Goal: Transaction & Acquisition: Purchase product/service

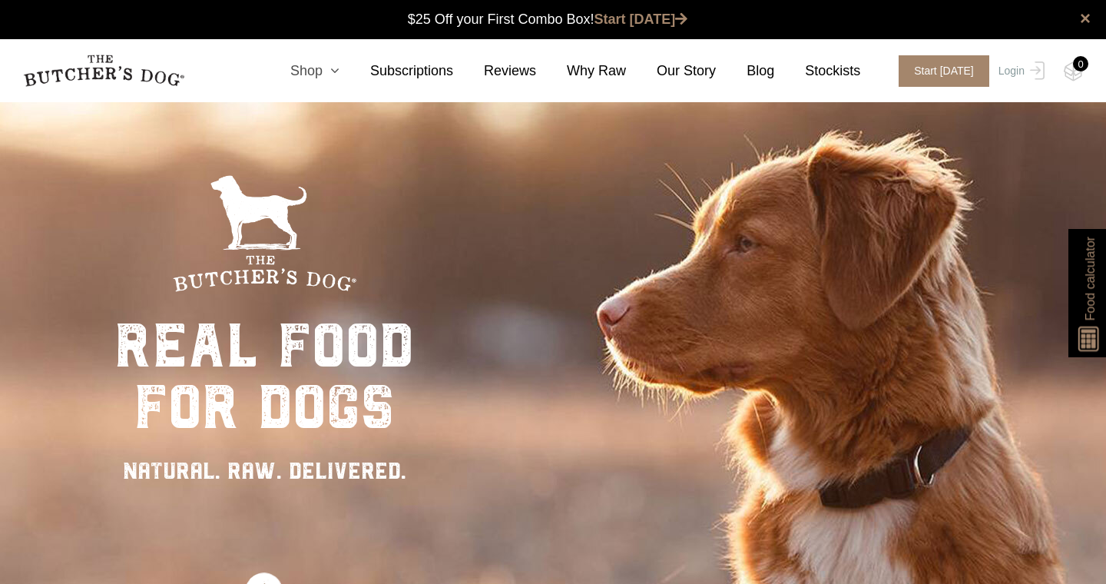
click at [340, 68] on icon at bounding box center [331, 71] width 17 height 14
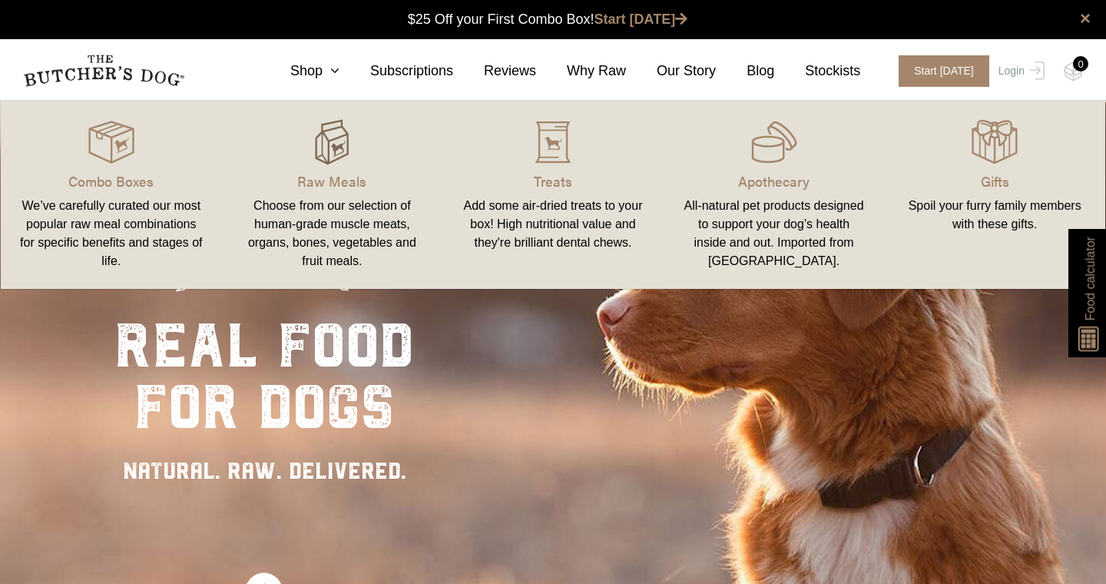
click at [331, 140] on img at bounding box center [332, 142] width 46 height 46
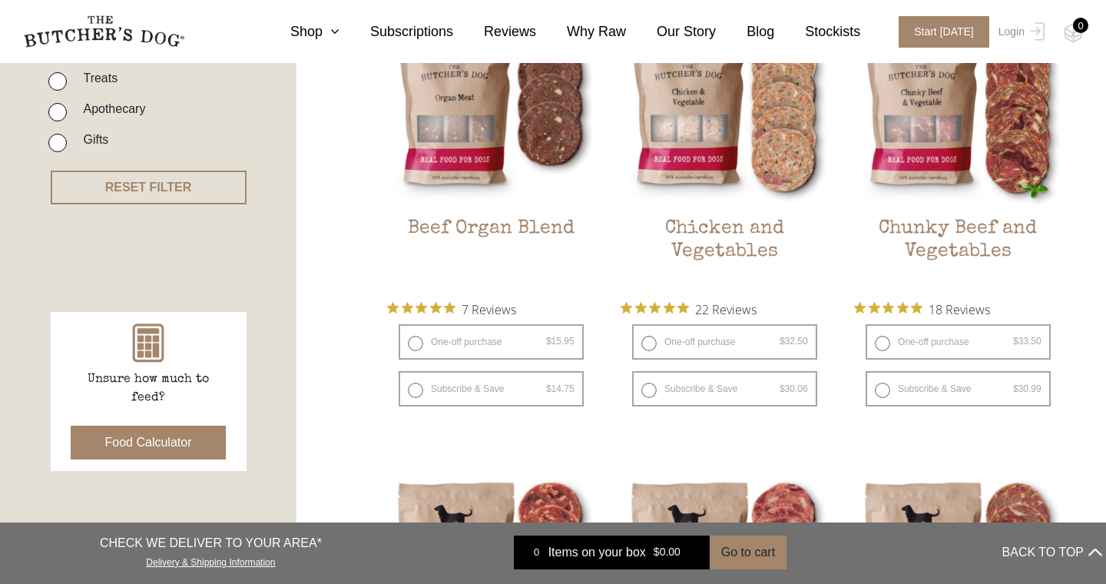
scroll to position [483, 0]
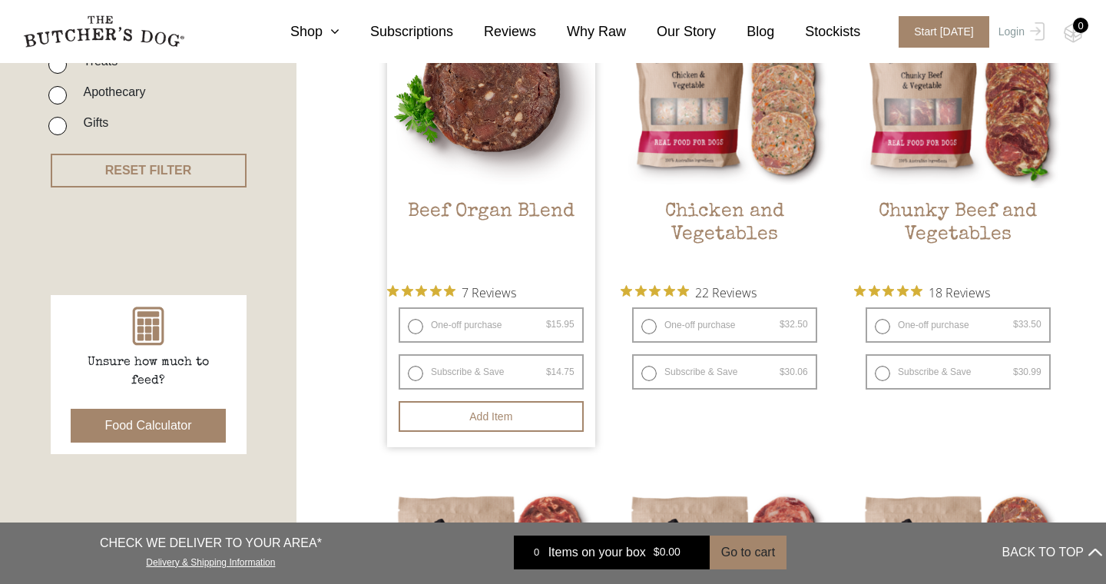
click at [418, 328] on label "One-off purchase $ 15.95 — or subscribe and save 7.5%" at bounding box center [491, 324] width 185 height 35
radio input "true"
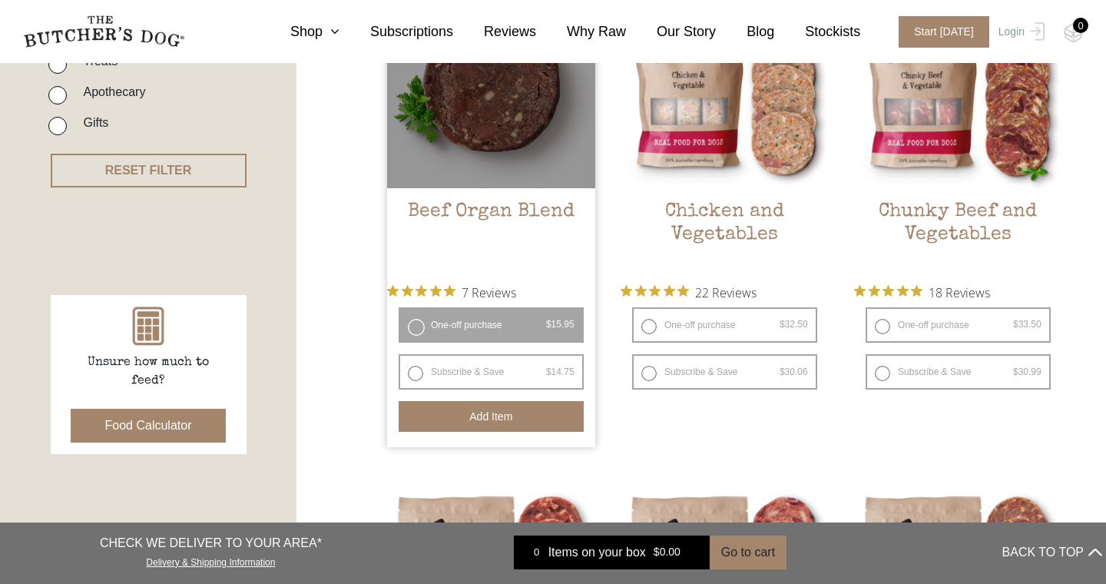
click at [503, 416] on button "Add item" at bounding box center [491, 416] width 185 height 31
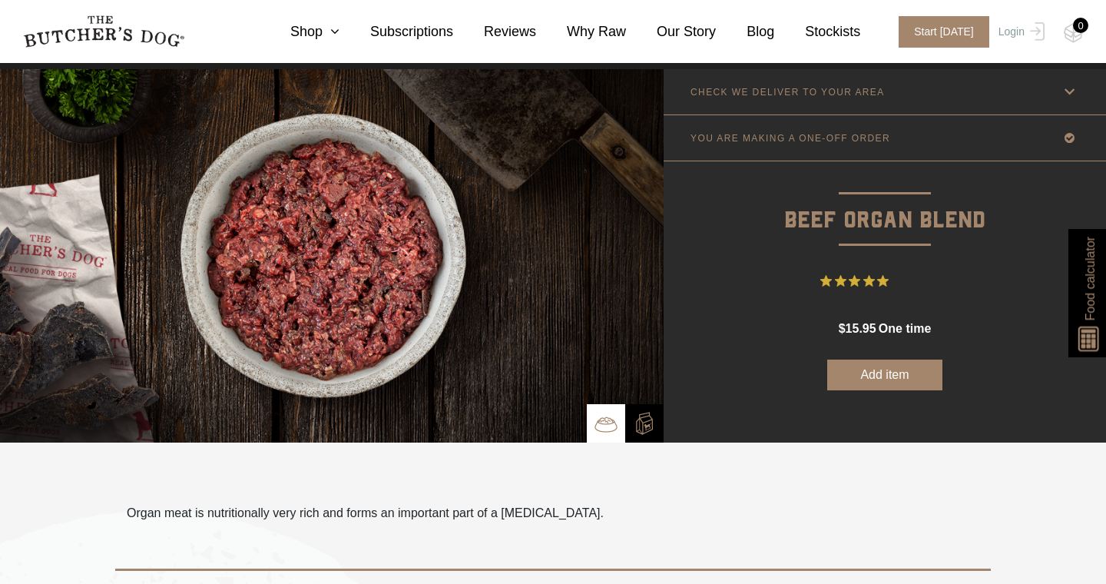
scroll to position [33, 0]
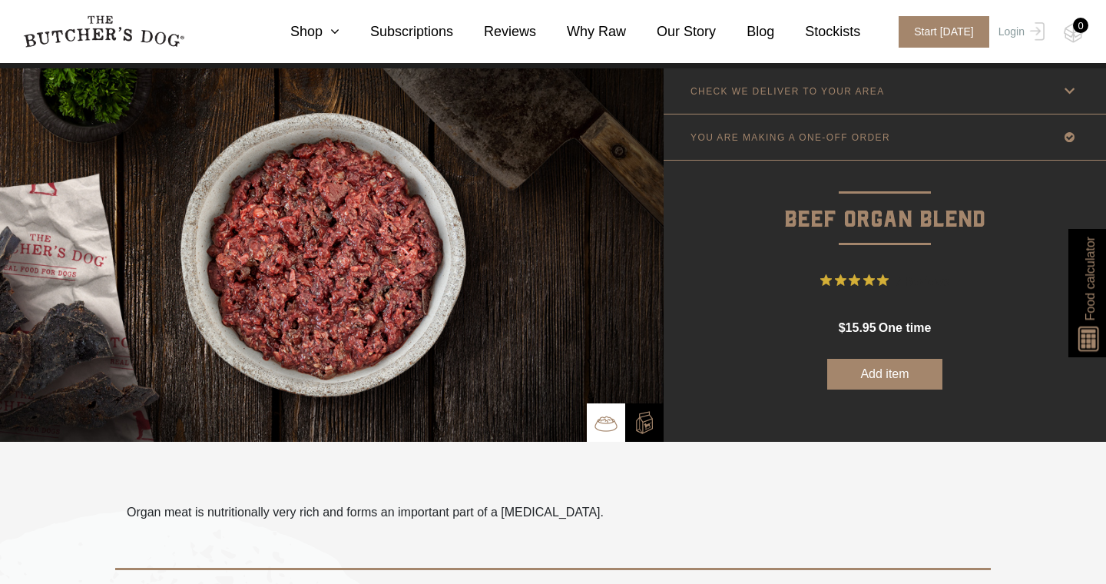
click at [873, 375] on button "Add item" at bounding box center [885, 374] width 115 height 31
click at [878, 376] on button "Add more" at bounding box center [885, 374] width 115 height 31
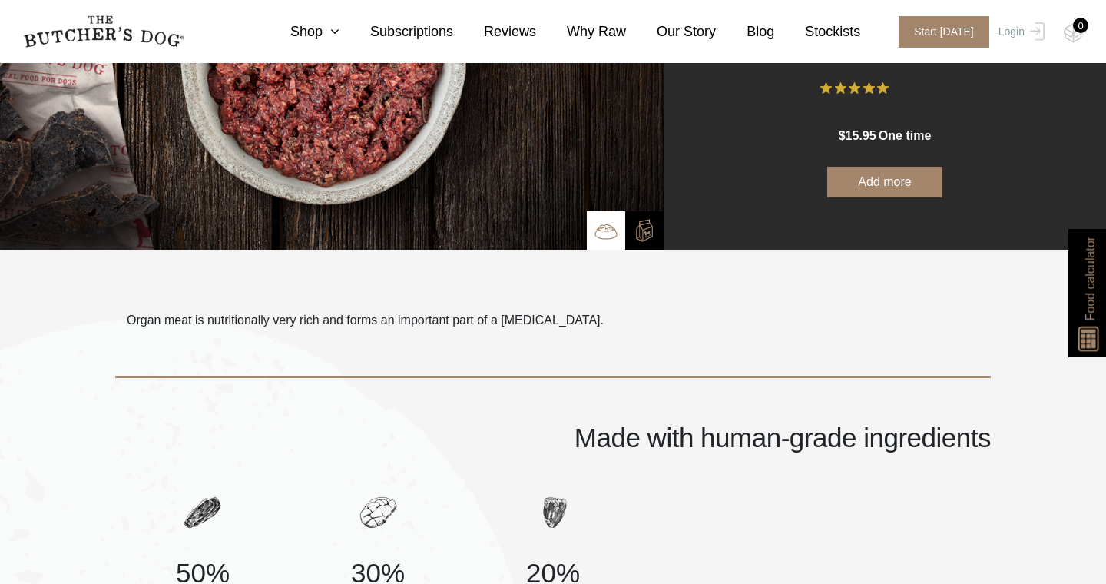
scroll to position [0, 0]
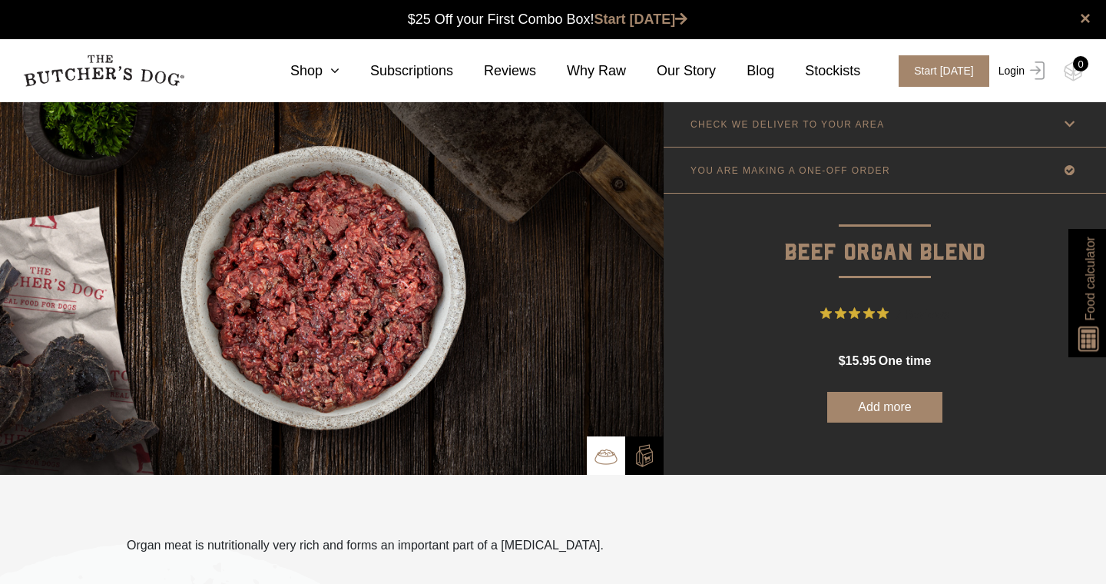
click at [1017, 72] on link "Login" at bounding box center [1020, 71] width 50 height 32
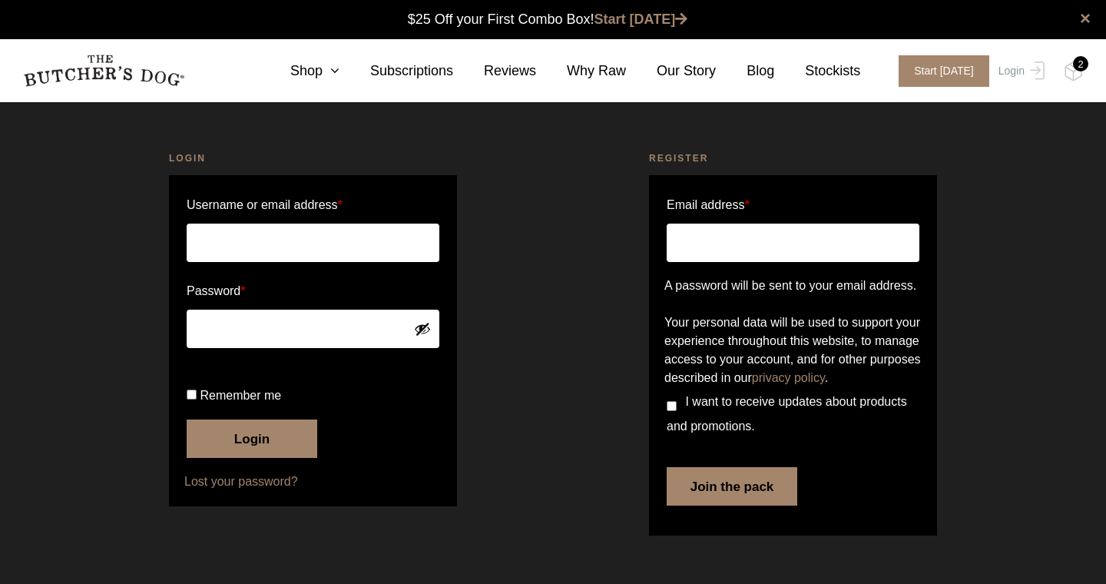
scroll to position [1, 0]
type input "mattkoorey@gmail.com"
click at [194, 400] on input "Remember me" at bounding box center [192, 395] width 10 height 10
checkbox input "true"
click at [240, 458] on button "Login" at bounding box center [252, 439] width 131 height 38
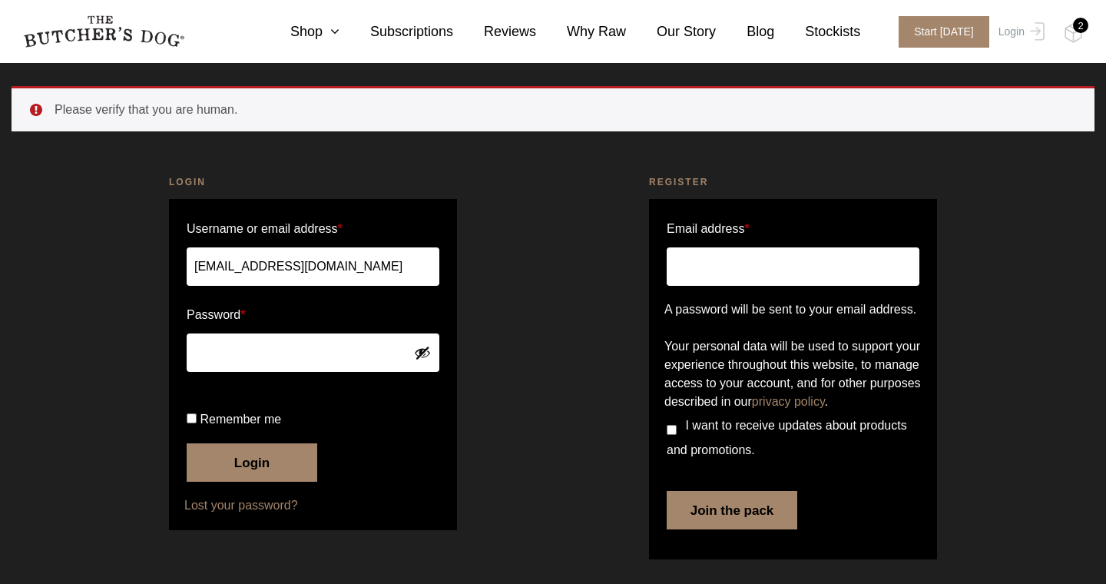
scroll to position [101, 0]
click at [249, 458] on button "Login" at bounding box center [252, 462] width 131 height 38
click at [192, 418] on input "Remember me" at bounding box center [192, 418] width 10 height 10
checkbox input "true"
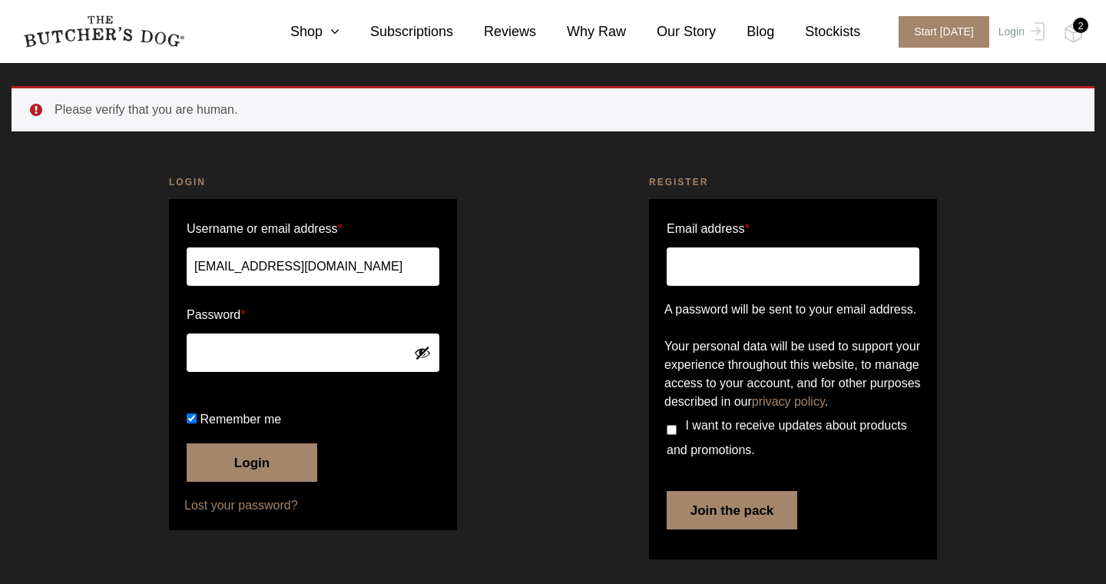
click at [224, 466] on button "Login" at bounding box center [252, 462] width 131 height 38
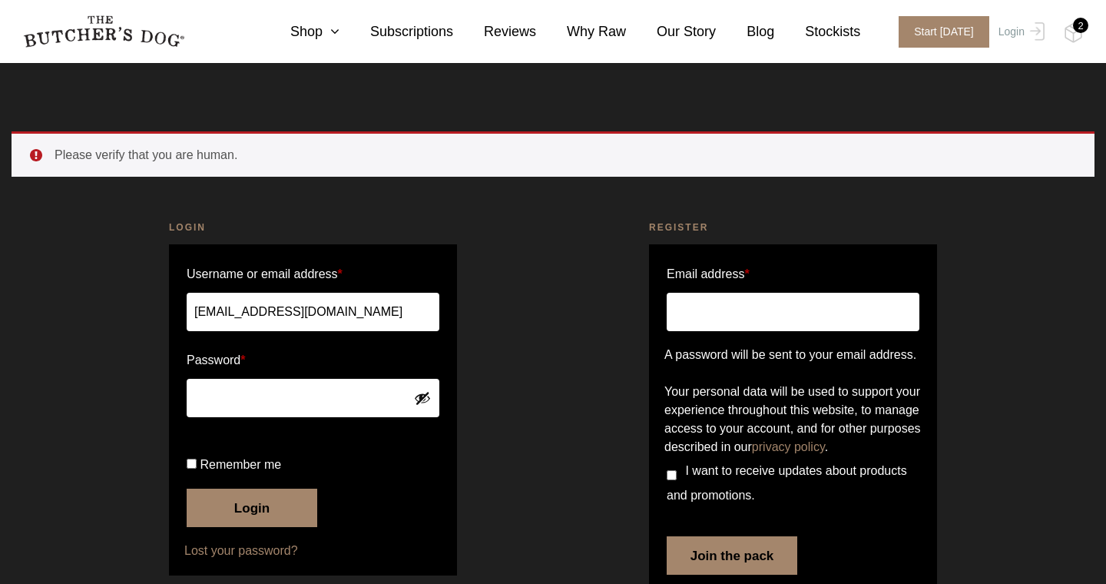
scroll to position [101, 0]
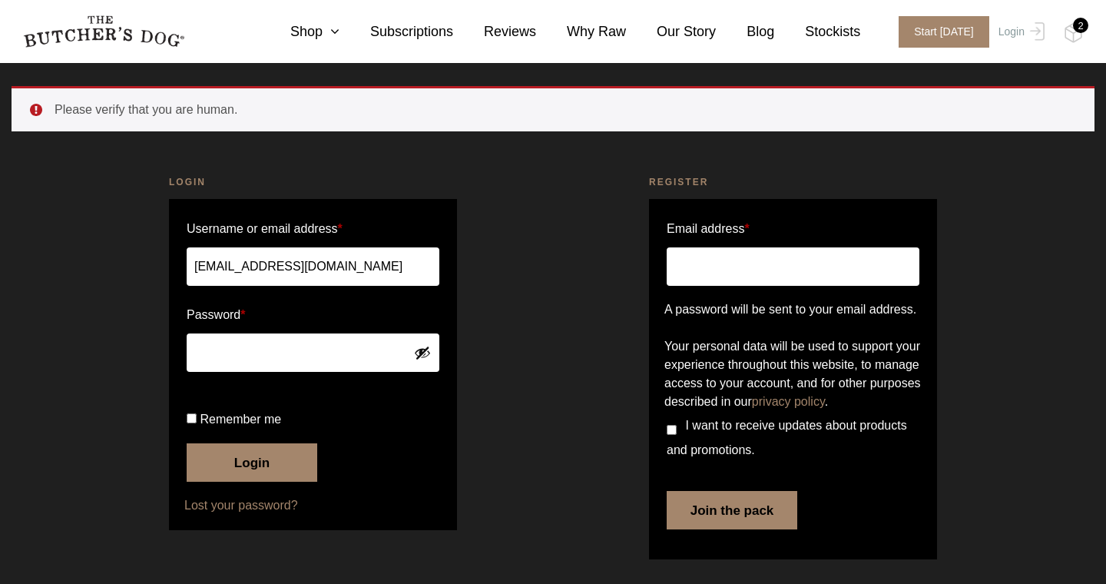
click at [195, 421] on input "Remember me" at bounding box center [192, 418] width 10 height 10
checkbox input "true"
click at [234, 467] on button "Login" at bounding box center [252, 462] width 131 height 38
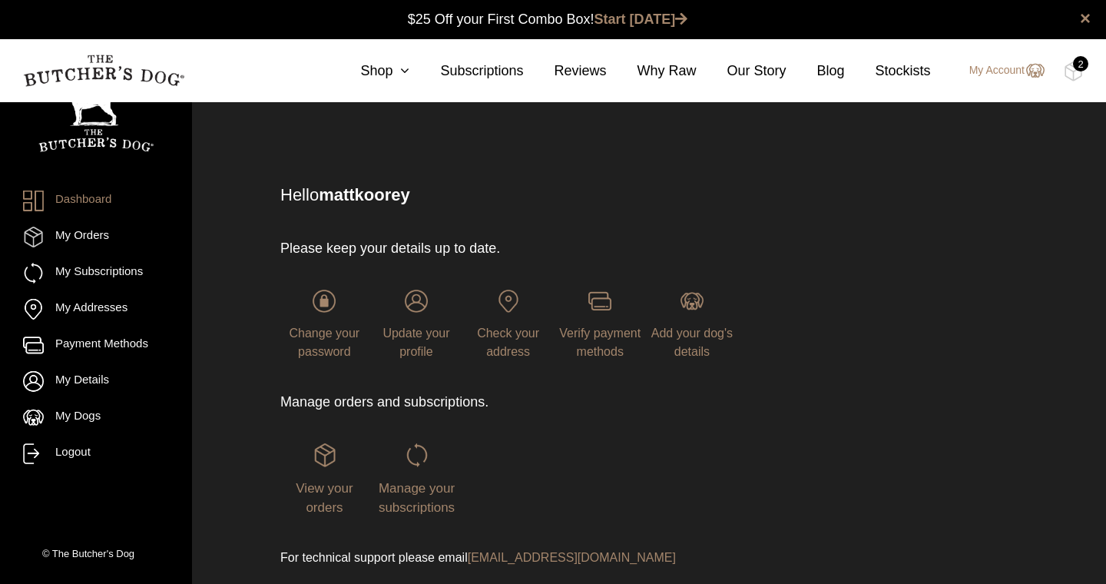
scroll to position [1, 0]
click at [1076, 63] on div "2" at bounding box center [1080, 63] width 15 height 15
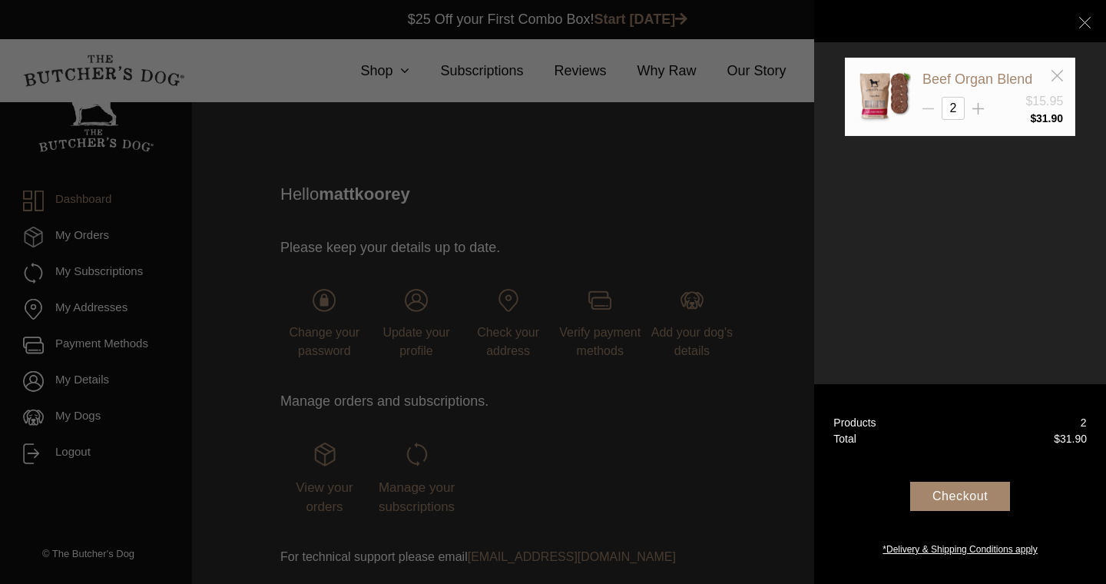
click at [930, 109] on icon at bounding box center [929, 109] width 12 height 12
type input "1"
click at [1084, 24] on icon at bounding box center [1086, 23] width 12 height 12
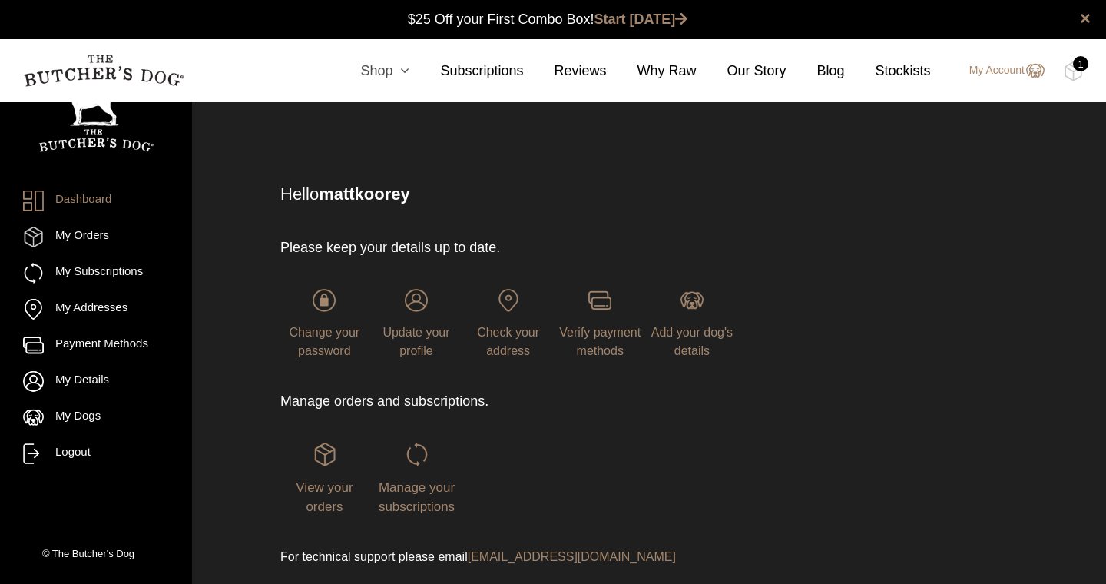
click at [396, 75] on icon at bounding box center [401, 71] width 17 height 14
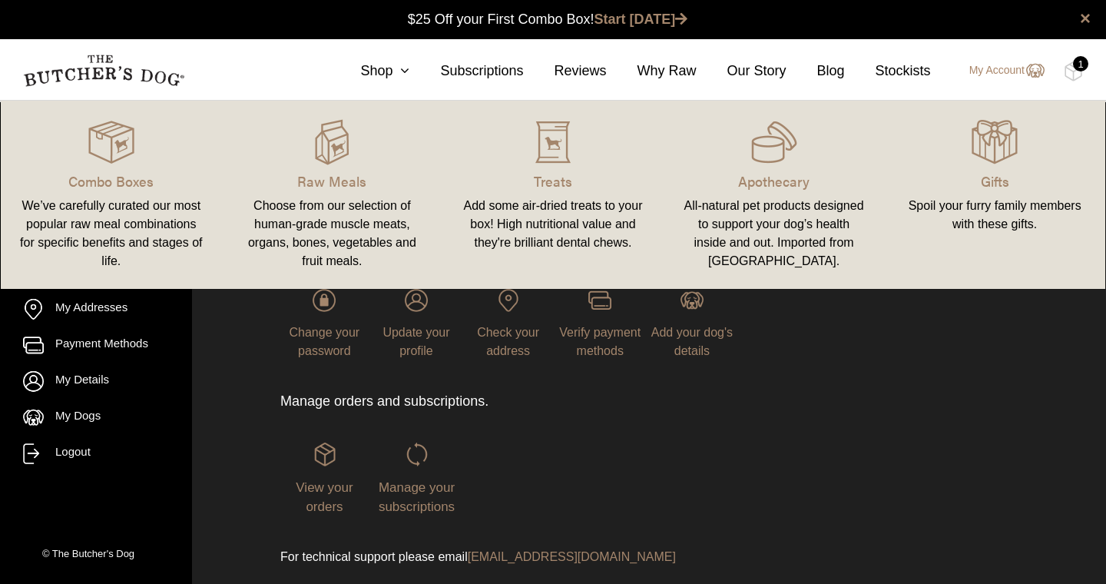
click at [333, 168] on link "Raw Meals Choose from our selection of human-grade muscle meats, organs, bones,…" at bounding box center [332, 195] width 221 height 158
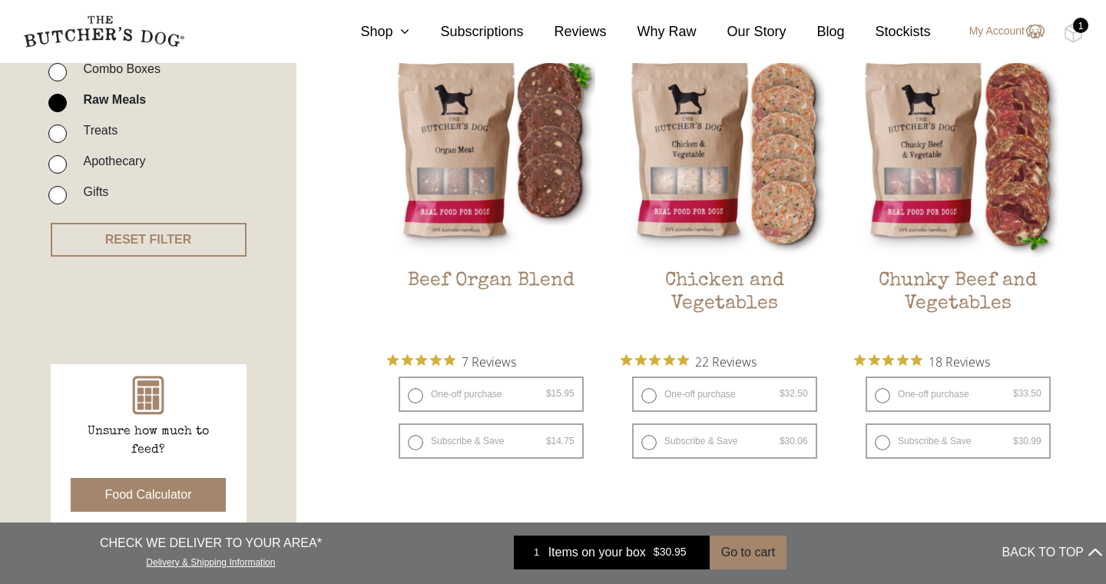
scroll to position [421, 0]
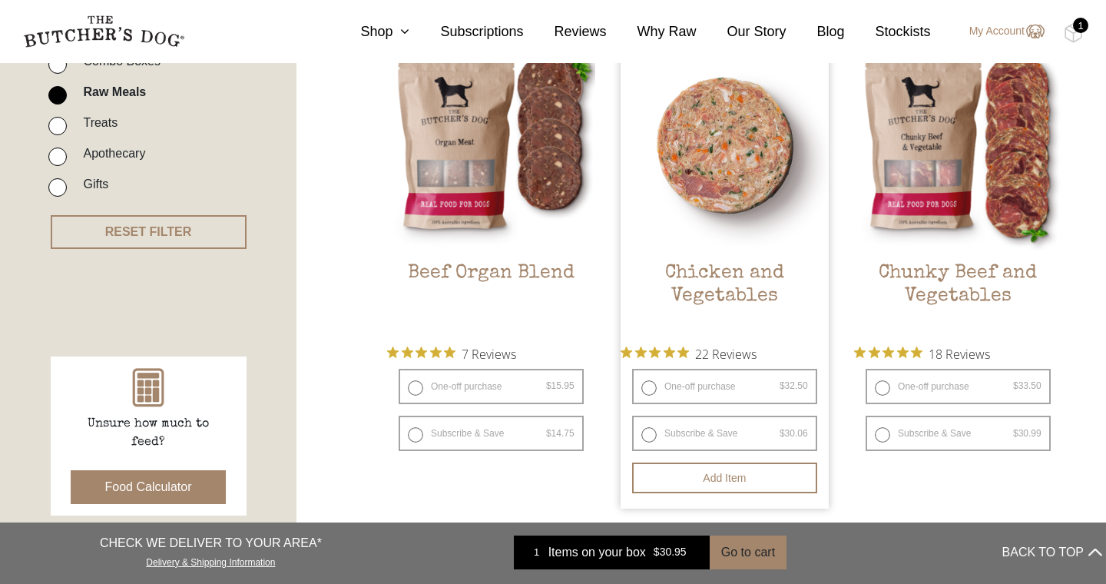
click at [648, 386] on label "One-off purchase $ 32.50 — or subscribe and save 7.5%" at bounding box center [724, 386] width 185 height 35
radio input "true"
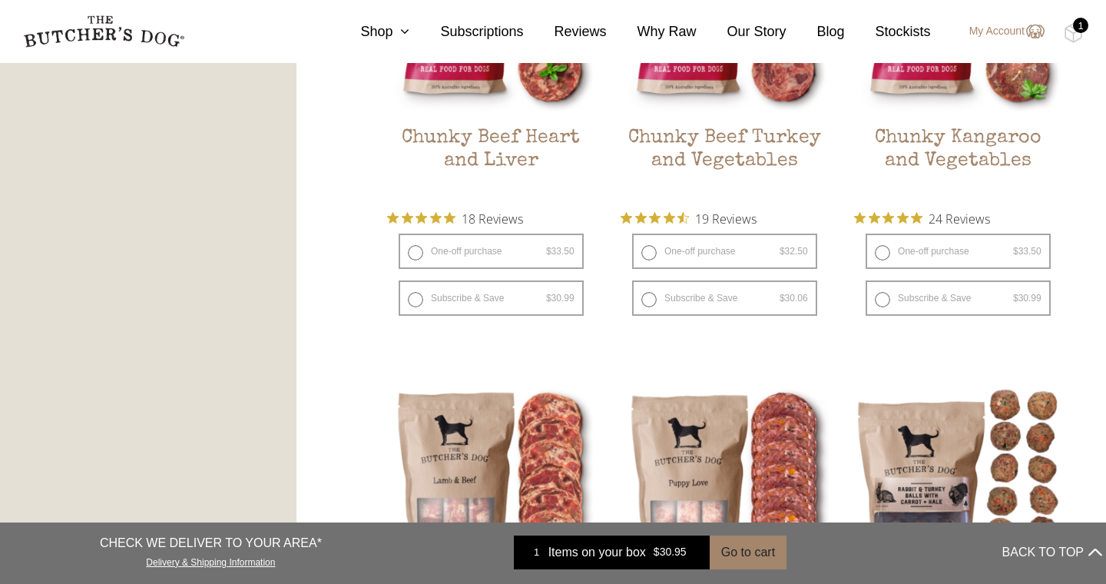
scroll to position [1063, 0]
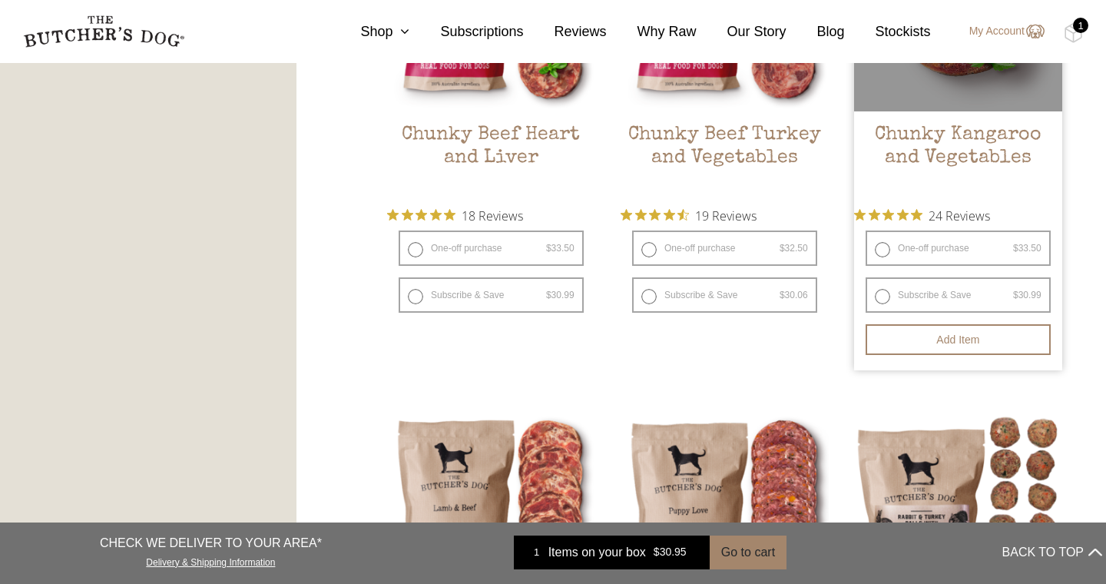
click at [880, 251] on label "One-off purchase $ 33.50 — or subscribe and save 7.5%" at bounding box center [958, 248] width 185 height 35
radio input "true"
radio input "false"
click at [883, 247] on label "One-off purchase $ 33.50 — or subscribe and save 7.5%" at bounding box center [958, 248] width 185 height 35
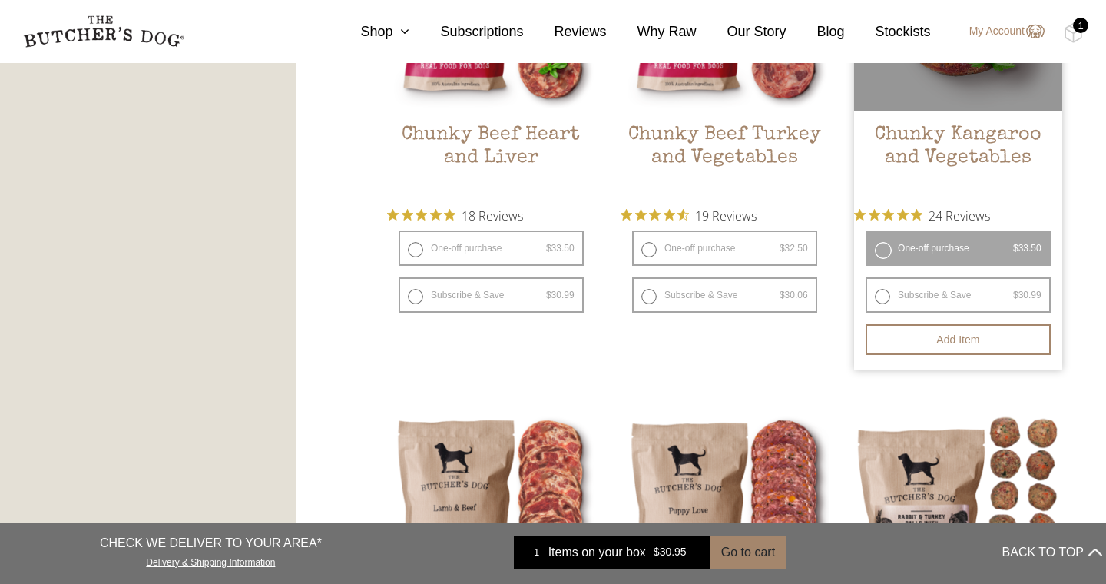
click at [882, 250] on label "One-off purchase $ 33.50 — or subscribe and save 7.5%" at bounding box center [958, 248] width 185 height 35
click at [940, 342] on button "Add item" at bounding box center [958, 339] width 185 height 31
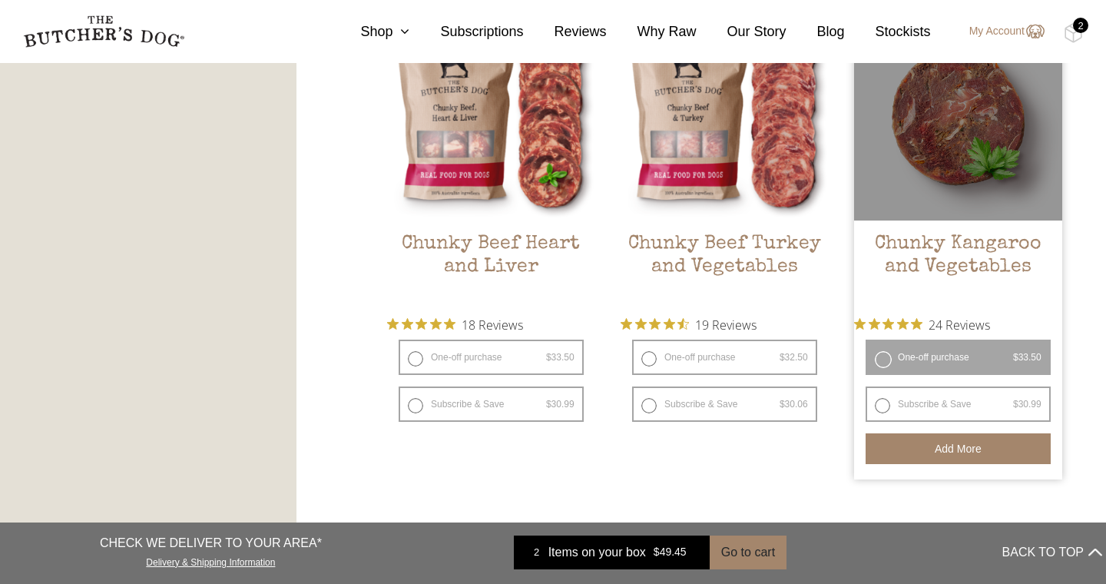
scroll to position [898, 0]
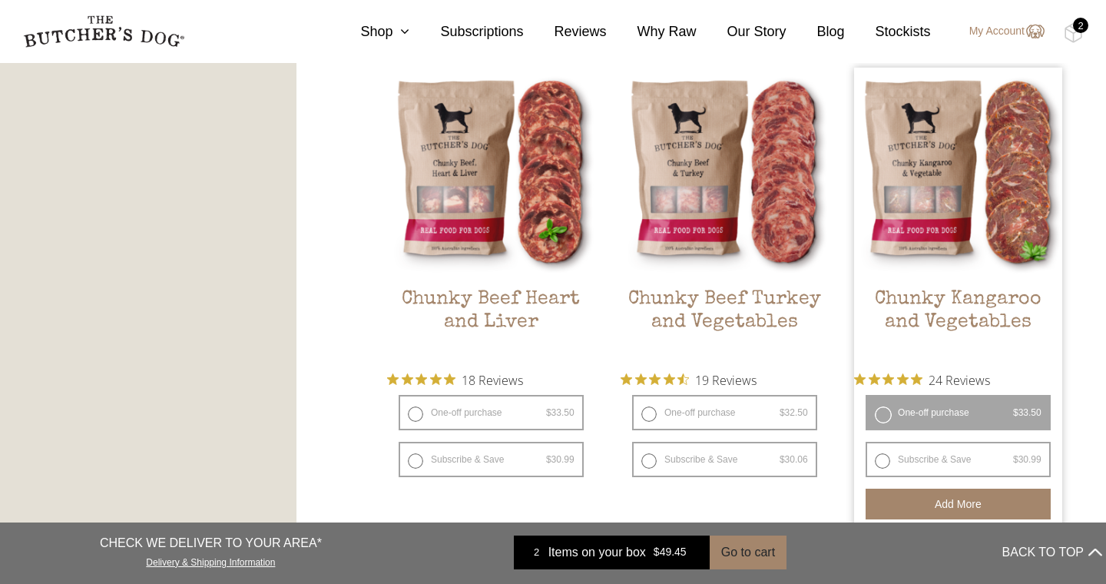
click at [1076, 27] on div "2" at bounding box center [1080, 25] width 15 height 15
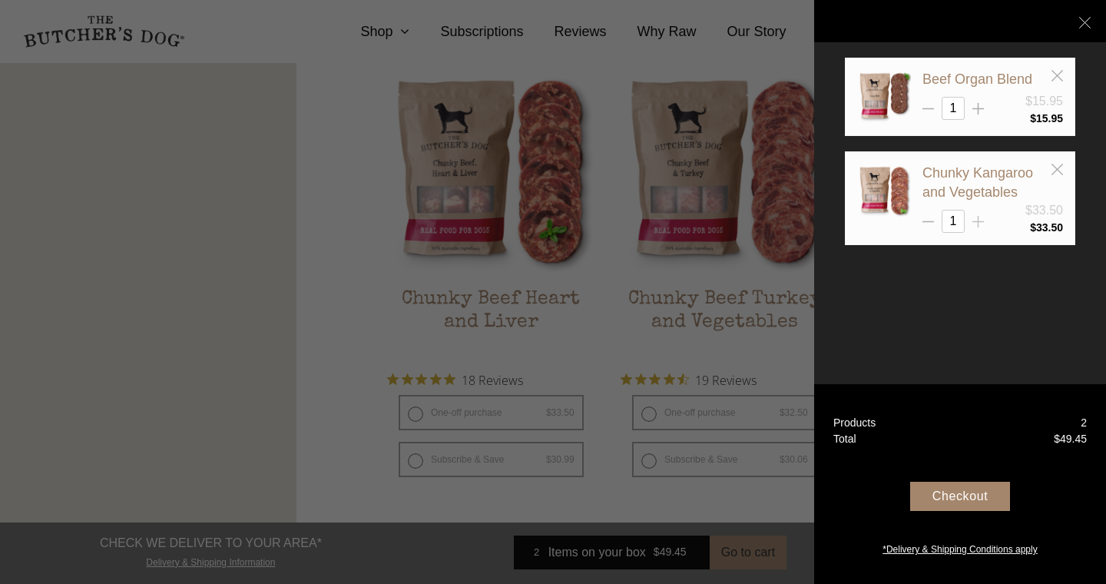
click at [976, 217] on icon at bounding box center [979, 222] width 12 height 12
type input "2"
click at [1084, 22] on line at bounding box center [1085, 22] width 11 height 11
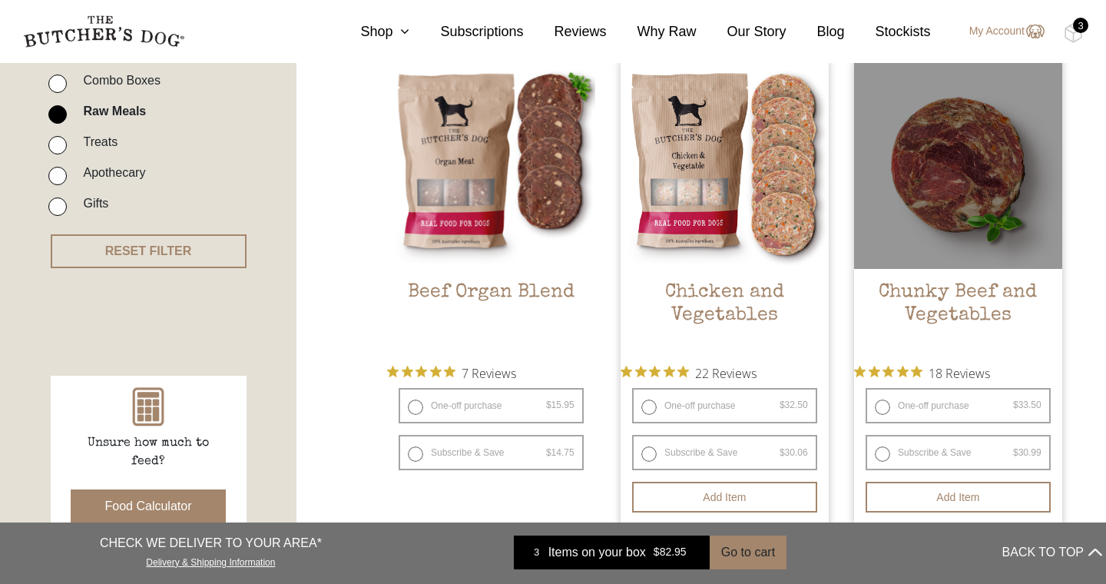
scroll to position [440, 0]
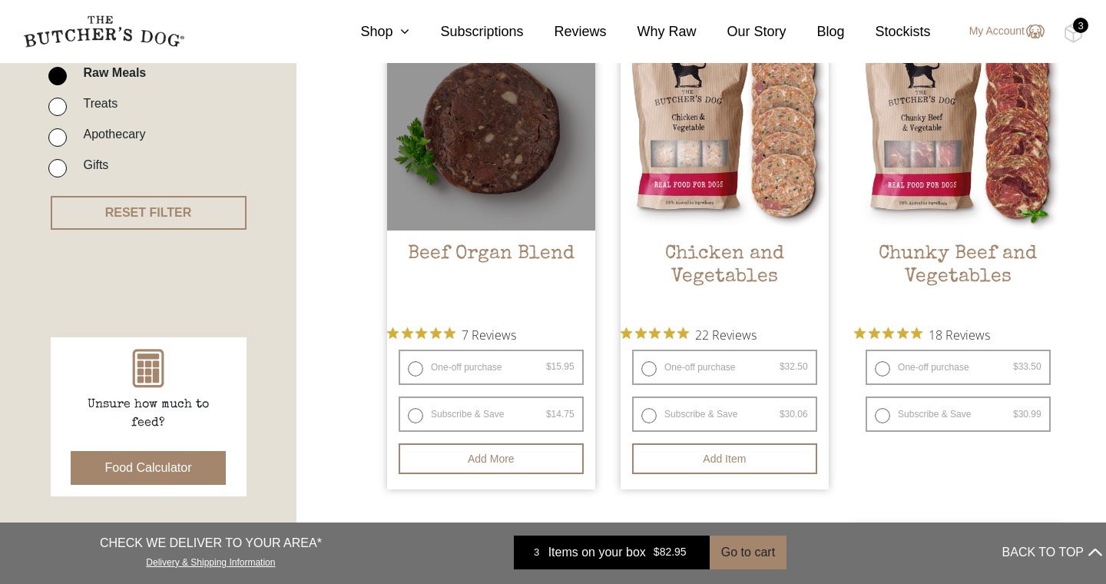
click at [418, 367] on label "One-off purchase $ 15.95 — or subscribe and save 7.5%" at bounding box center [491, 367] width 185 height 35
radio input "true"
radio input "false"
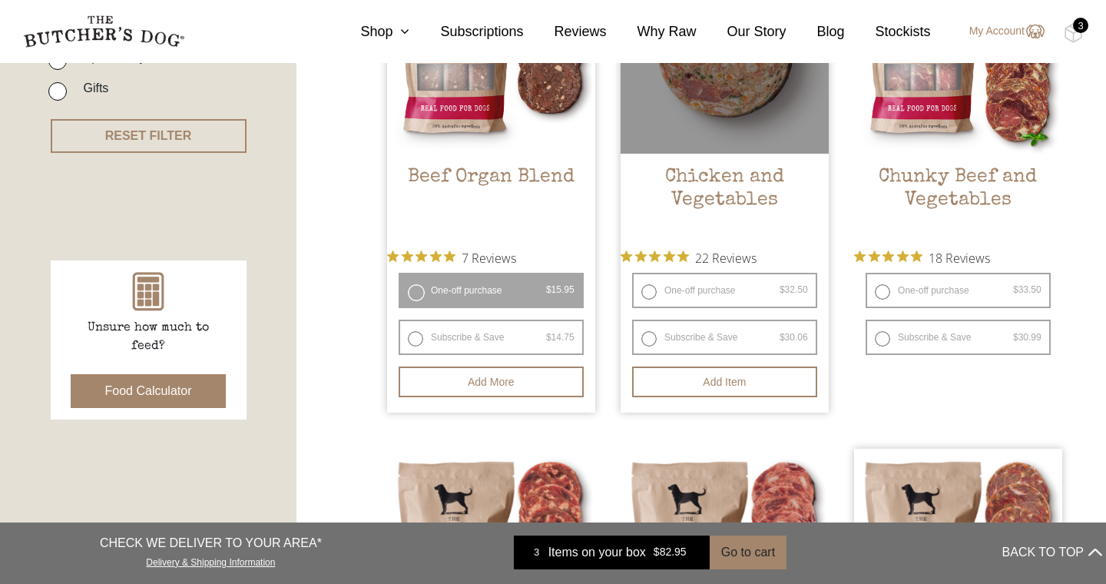
scroll to position [518, 0]
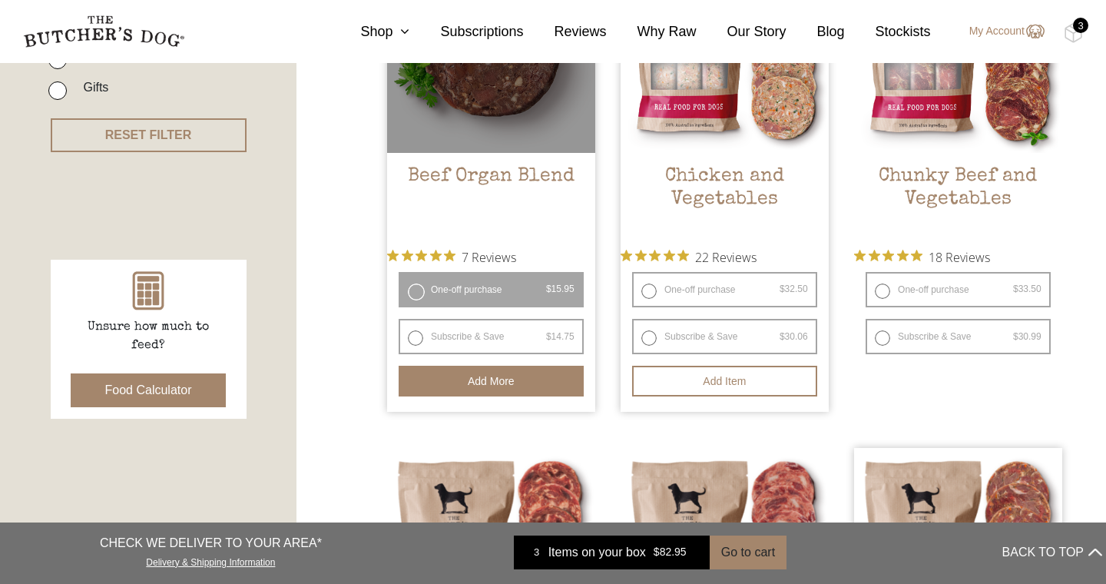
click at [477, 378] on button "Add more" at bounding box center [491, 381] width 185 height 31
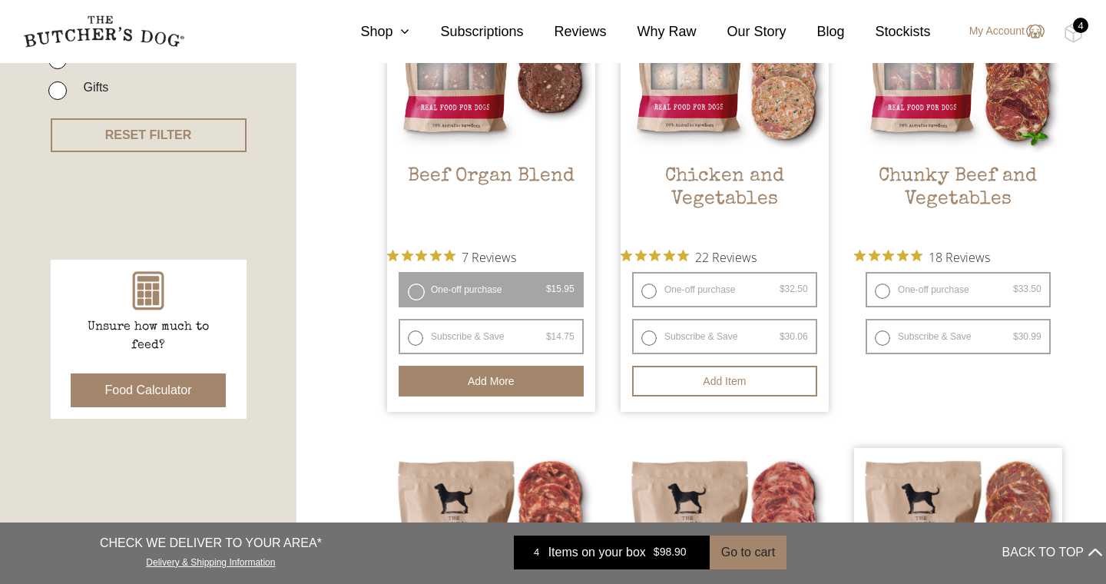
click at [1080, 30] on div "4" at bounding box center [1080, 25] width 15 height 15
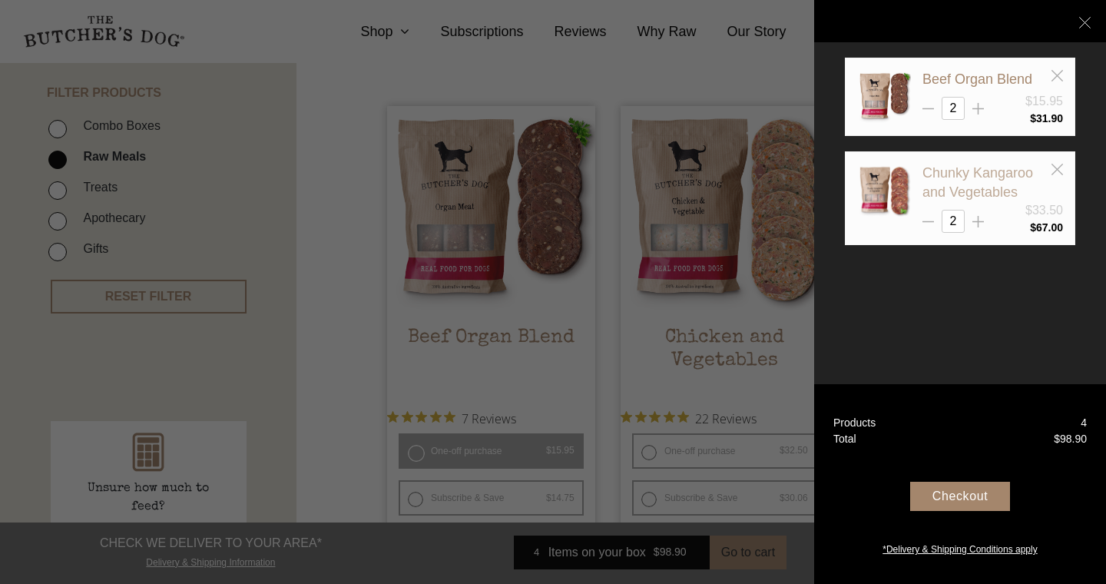
scroll to position [413, 0]
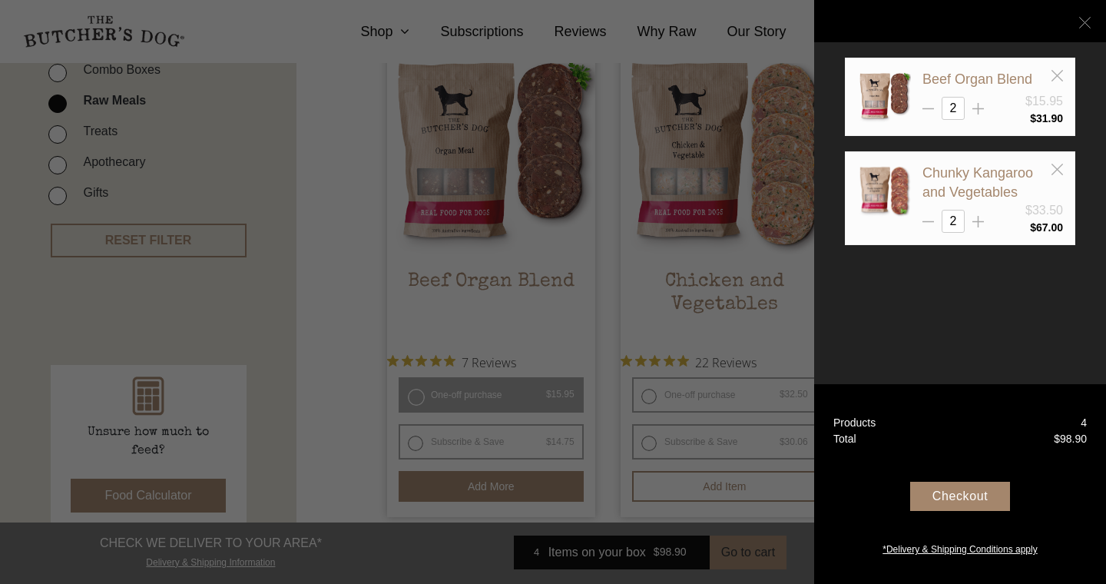
click at [1083, 21] on icon at bounding box center [1086, 23] width 12 height 12
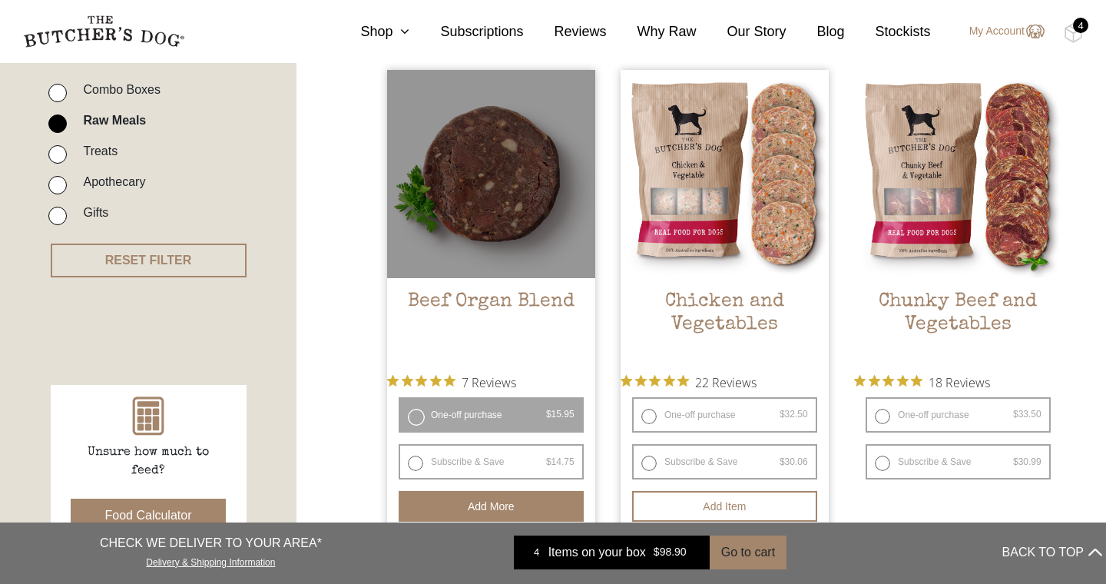
scroll to position [389, 0]
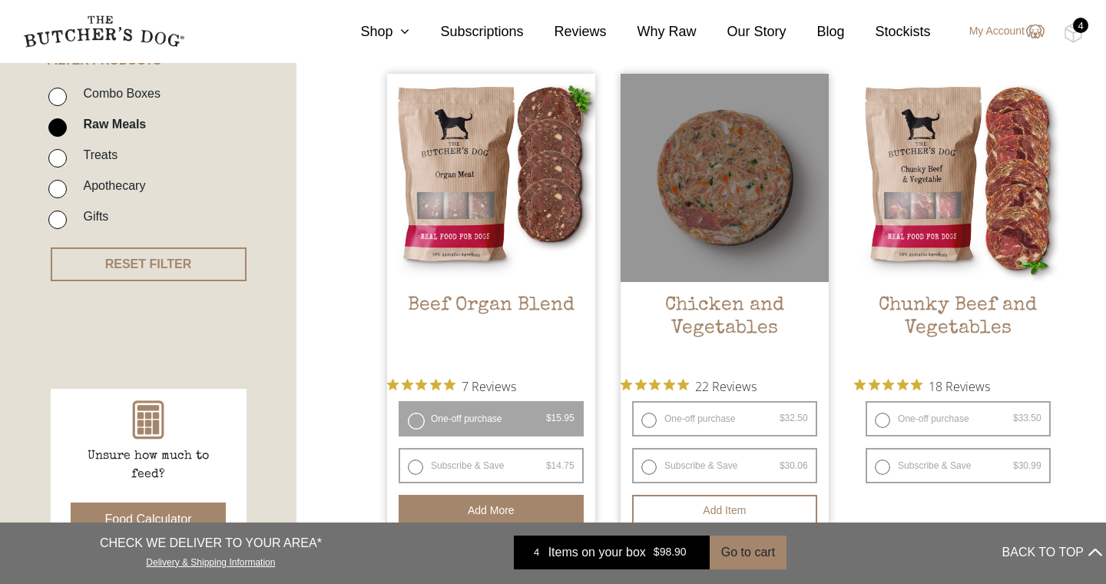
click at [652, 418] on label "One-off purchase $ 32.50 — or subscribe and save 7.5%" at bounding box center [724, 418] width 185 height 35
radio input "true"
radio input "false"
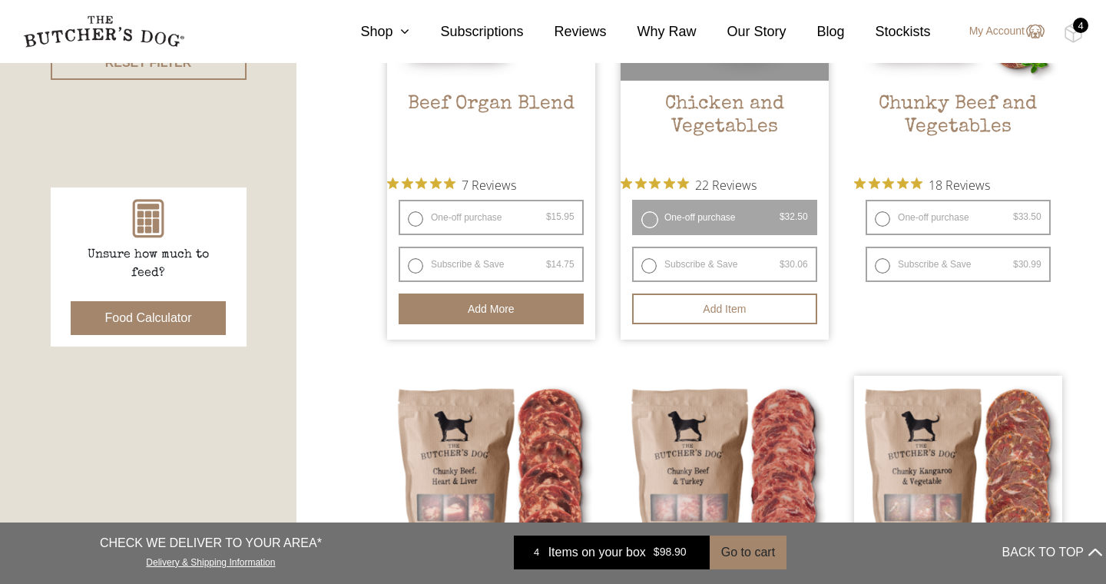
scroll to position [591, 0]
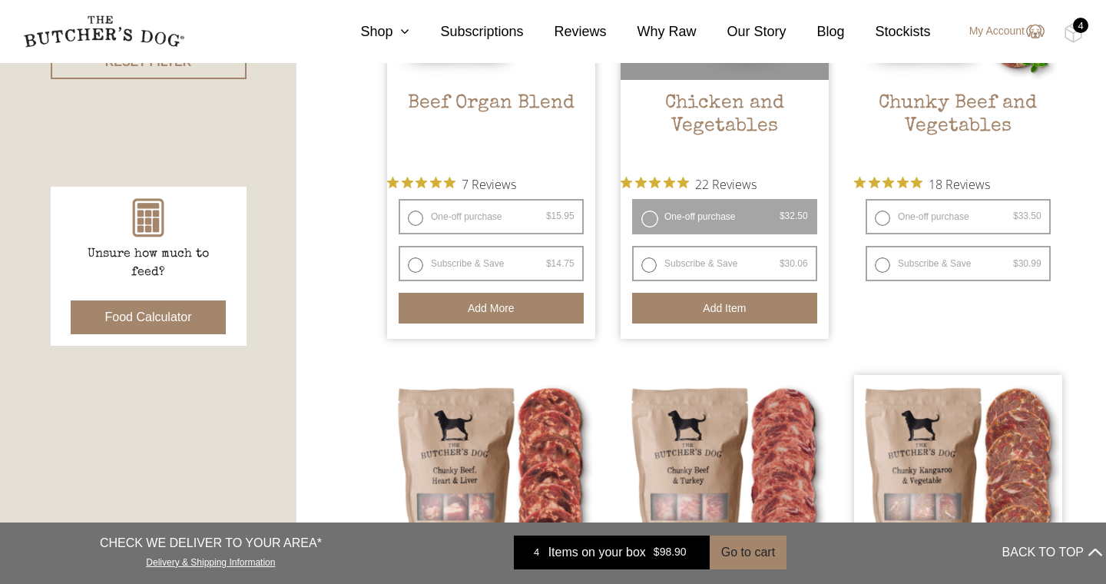
click at [709, 310] on button "Add item" at bounding box center [724, 308] width 185 height 31
click at [1074, 34] on img at bounding box center [1073, 33] width 19 height 20
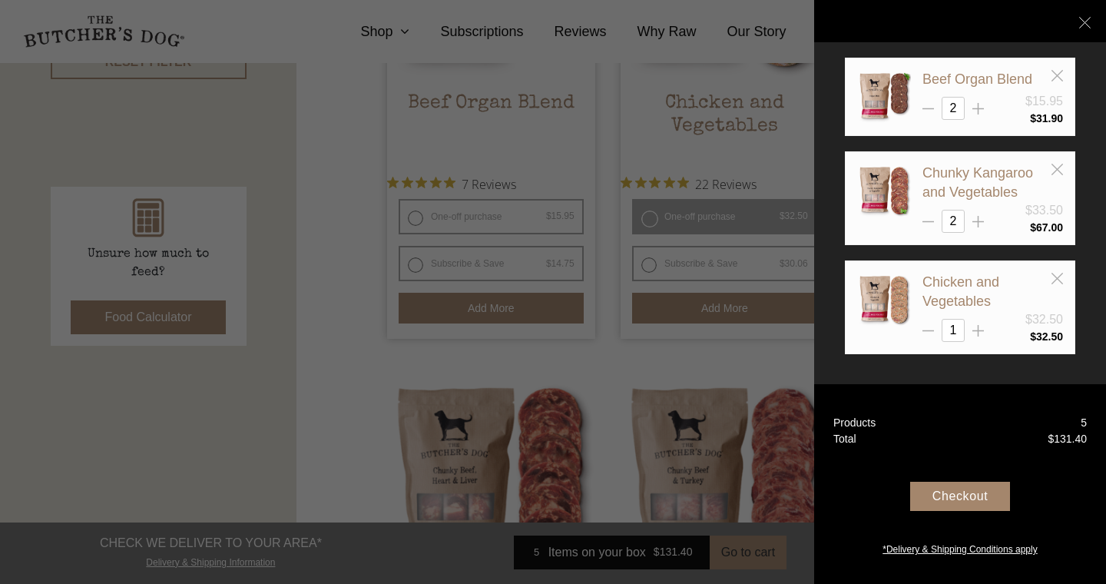
click at [957, 495] on div "Checkout" at bounding box center [961, 496] width 100 height 29
